Goal: Find specific page/section: Find specific page/section

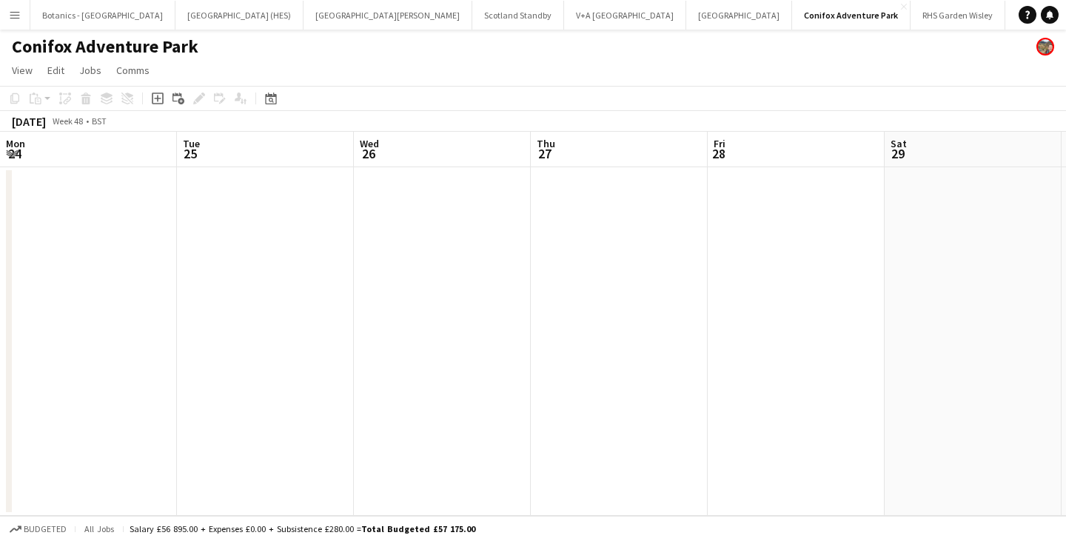
scroll to position [0, 436]
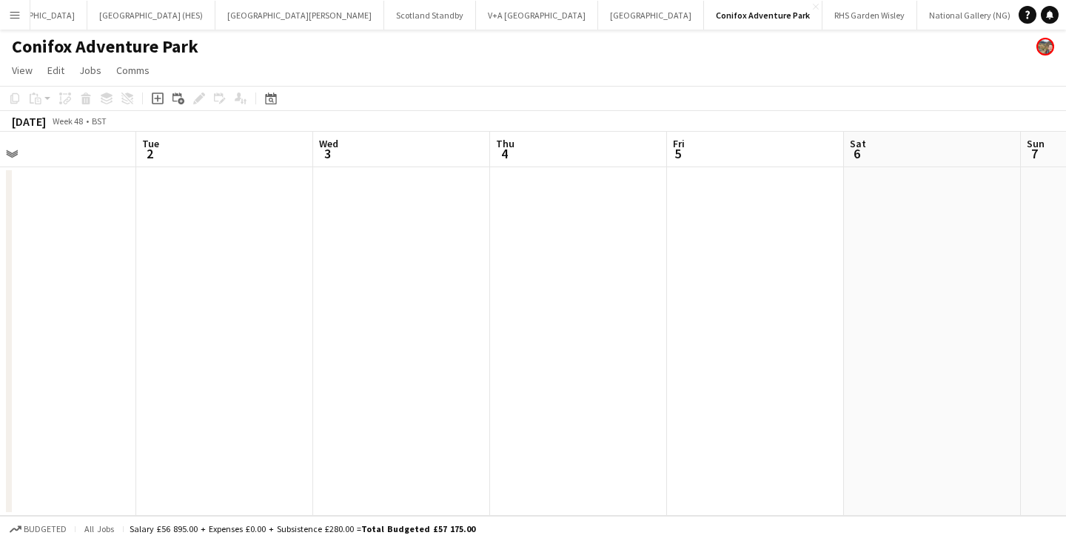
drag, startPoint x: 875, startPoint y: 232, endPoint x: 146, endPoint y: 290, distance: 731.6
click at [146, 290] on app-calendar-viewport "Fri 28 Sat 29 Sun 30 Mon 1 Tue 2 Wed 3 Thu 4 Fri 5 Sat 6 Sun 7 Mon 8" at bounding box center [533, 324] width 1066 height 384
drag, startPoint x: 668, startPoint y: 264, endPoint x: 62, endPoint y: 286, distance: 606.1
click at [62, 286] on app-calendar-viewport "Sat 29 Sun 30 Mon 1 Tue 2 Wed 3 Thu 4 Fri 5 Sat 6 Sun 7 Mon 8 Tue 9" at bounding box center [533, 324] width 1066 height 384
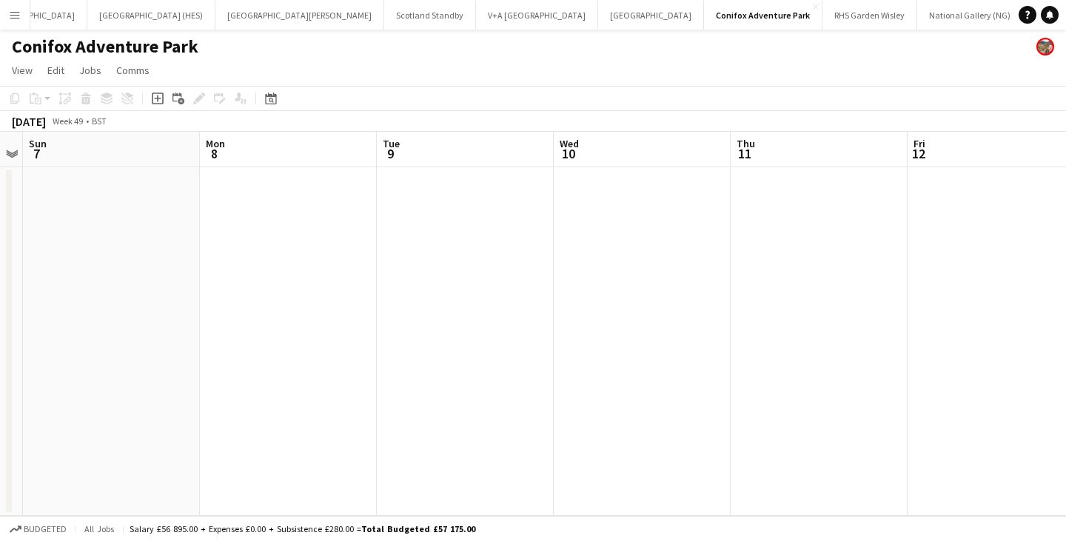
drag, startPoint x: 739, startPoint y: 238, endPoint x: 212, endPoint y: 256, distance: 527.5
click at [212, 256] on app-calendar-viewport "Thu 4 Fri 5 Sat 6 Sun 7 Mon 8 Tue 9 Wed 10 Thu 11 Fri 12 Sat 13 Sun 14" at bounding box center [533, 324] width 1066 height 384
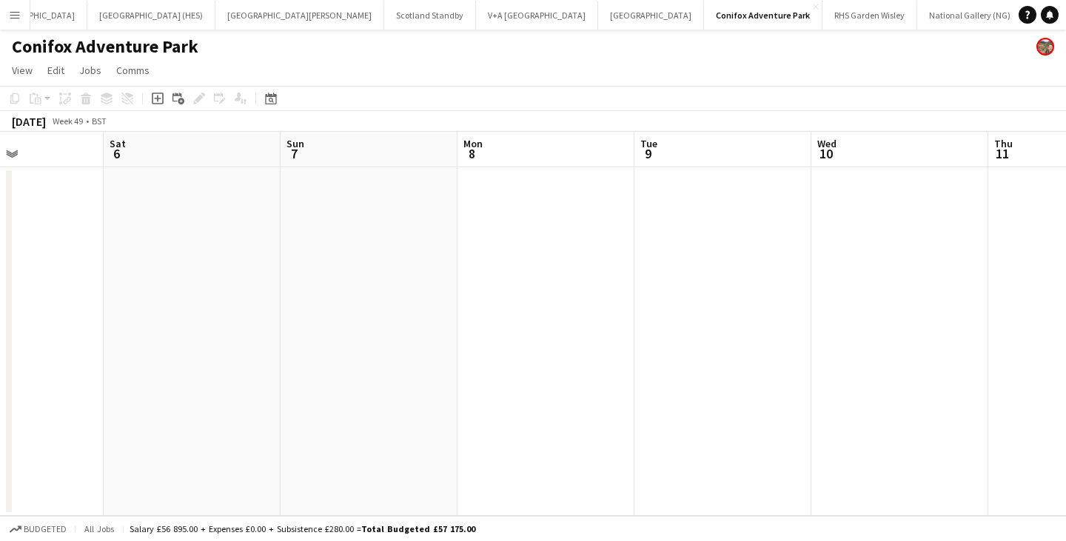
drag, startPoint x: 338, startPoint y: 249, endPoint x: 834, endPoint y: 244, distance: 495.4
click at [834, 244] on app-calendar-viewport "Wed 3 Thu 4 Fri 5 Sat 6 Sun 7 Mon 8 Tue 9 Wed 10 Thu 11 Fri 12 Sat 13" at bounding box center [533, 324] width 1066 height 384
click at [272, 99] on icon at bounding box center [271, 100] width 5 height 5
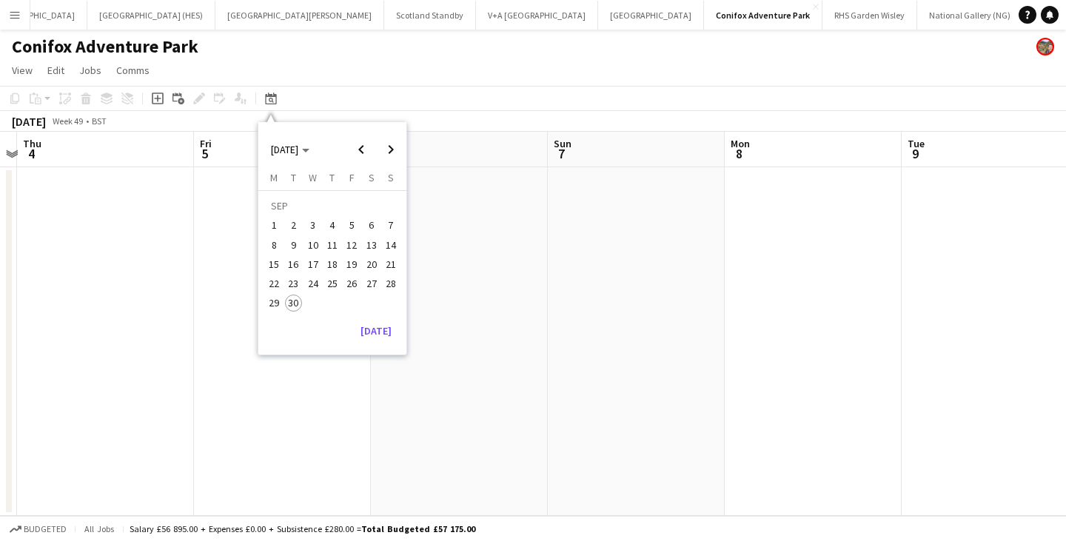
click at [302, 299] on button "30" at bounding box center [293, 302] width 19 height 19
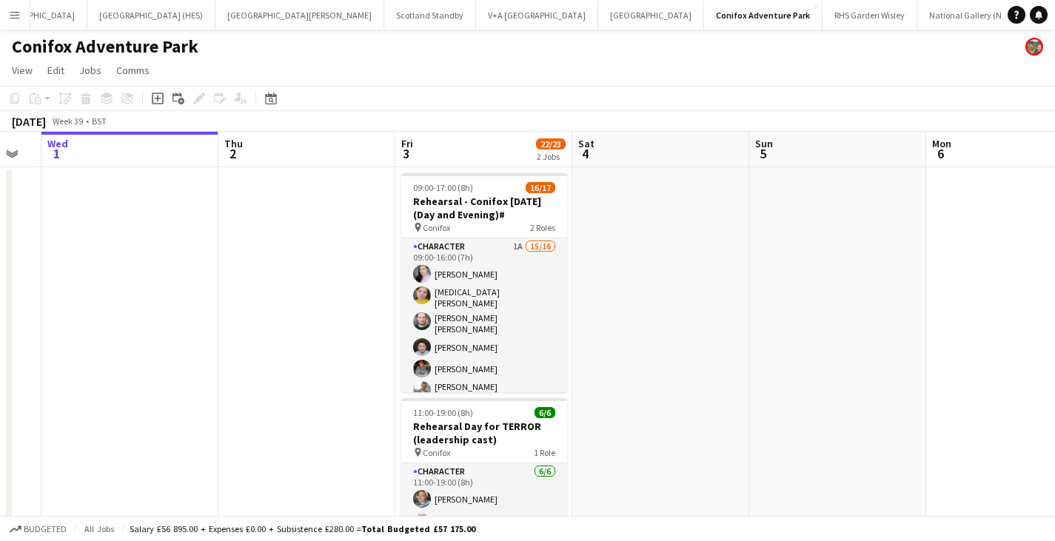
drag, startPoint x: 569, startPoint y: 288, endPoint x: 235, endPoint y: 272, distance: 334.3
click at [235, 272] on app-calendar-viewport "Sun 28 Mon 29 Tue 30 Wed 1 Thu 2 Fri 3 22/23 2 Jobs Sat 4 Sun 5 Mon 6 Tue 7 2/3…" at bounding box center [527, 389] width 1055 height 515
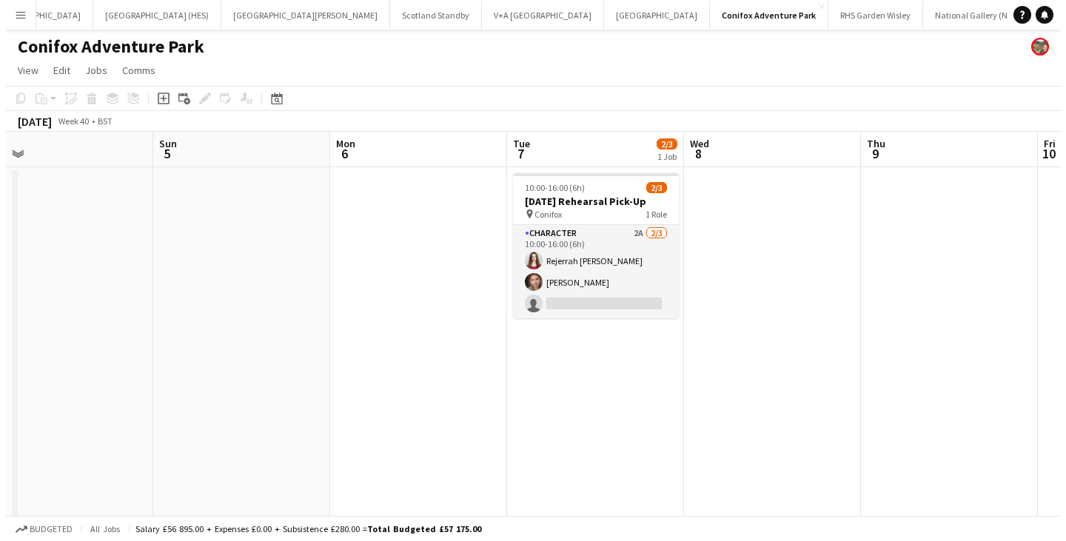
scroll to position [0, 569]
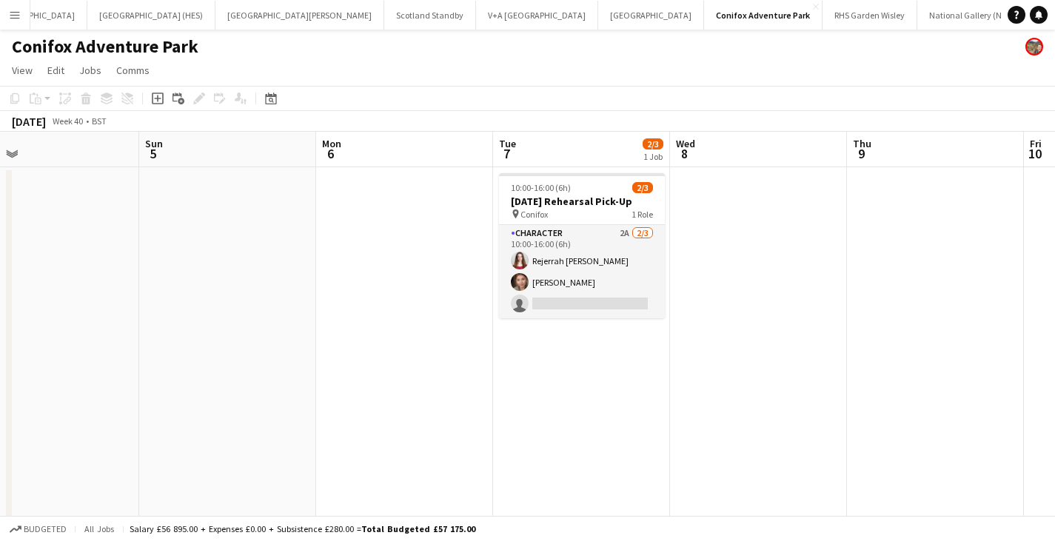
drag, startPoint x: 734, startPoint y: 244, endPoint x: 170, endPoint y: 241, distance: 563.5
click at [167, 241] on app-calendar-viewport "Wed 1 Thu 2 Fri 3 22/23 2 Jobs Sat 4 Sun 5 Mon 6 Tue 7 2/3 1 Job Wed 8 Thu 9 Fr…" at bounding box center [527, 389] width 1055 height 515
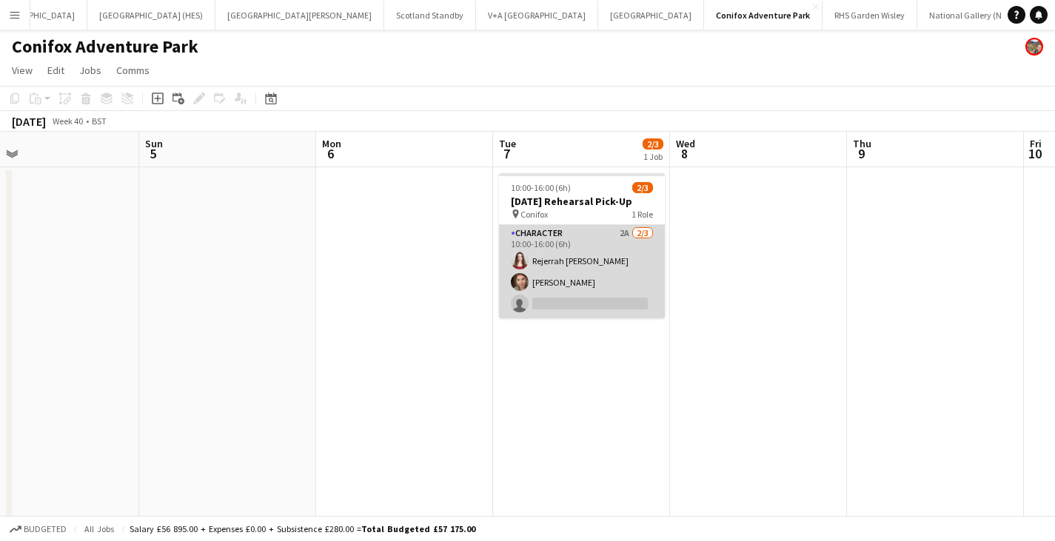
click at [563, 261] on app-card-role "Character 2A [DATE] 10:00-16:00 (6h) [PERSON_NAME] [PERSON_NAME] single-neutral…" at bounding box center [582, 271] width 166 height 93
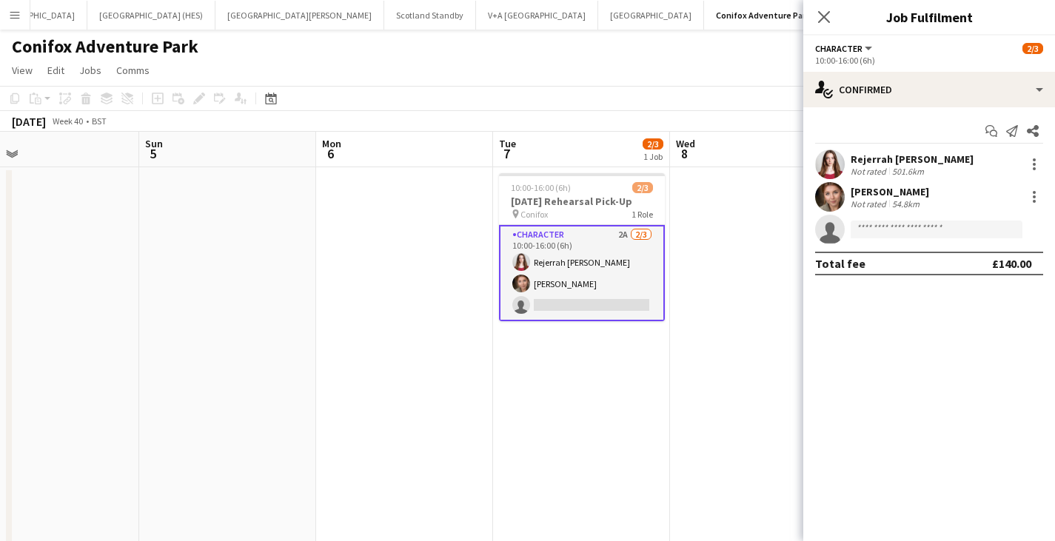
click at [553, 347] on app-date-cell "10:00-16:00 (6h) 2/3 [DATE] Rehearsal Pick-Up pin Conifox 1 Role Character 2A […" at bounding box center [581, 407] width 177 height 480
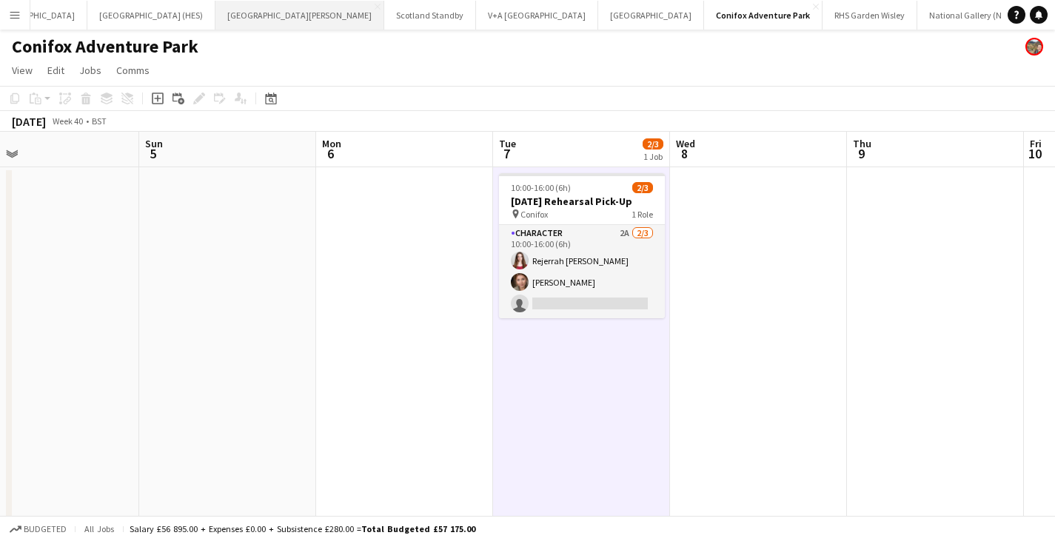
click at [220, 19] on button "[GEOGRAPHIC_DATA][PERSON_NAME] [GEOGRAPHIC_DATA] Close" at bounding box center [299, 15] width 169 height 29
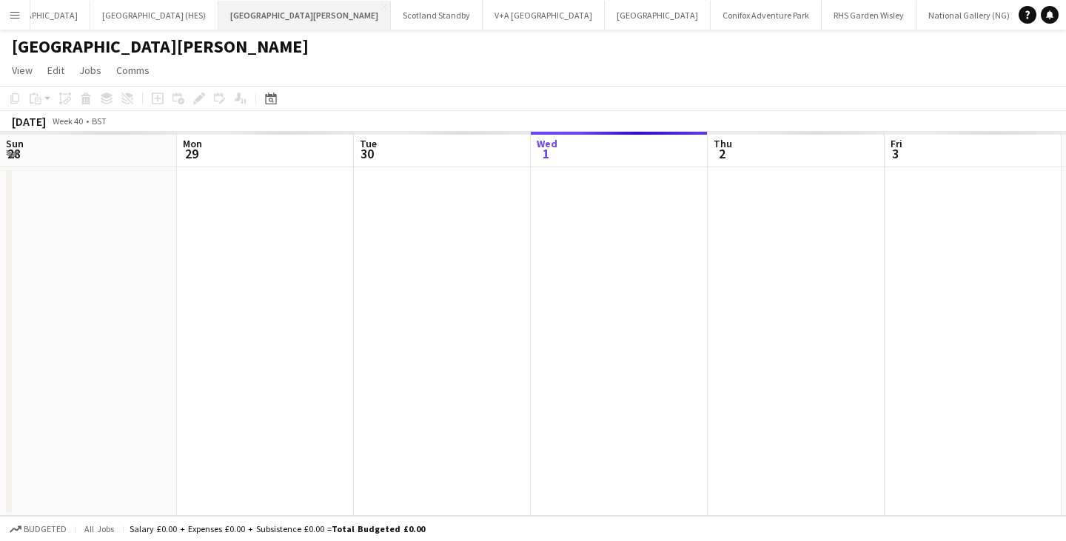
scroll to position [0, 354]
